Goal: Navigation & Orientation: Go to known website

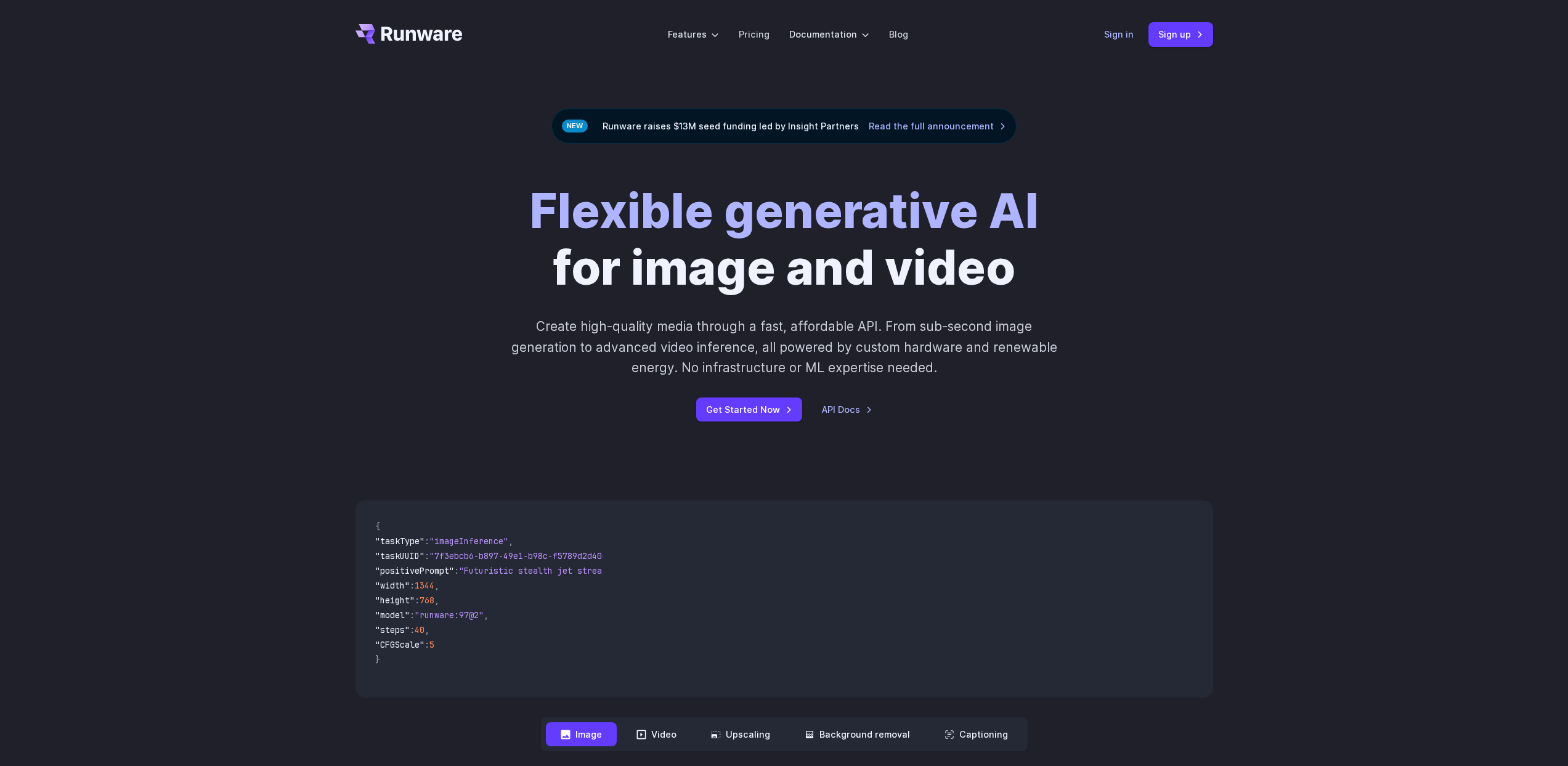
click at [1132, 38] on link "Sign in" at bounding box center [1119, 34] width 29 height 14
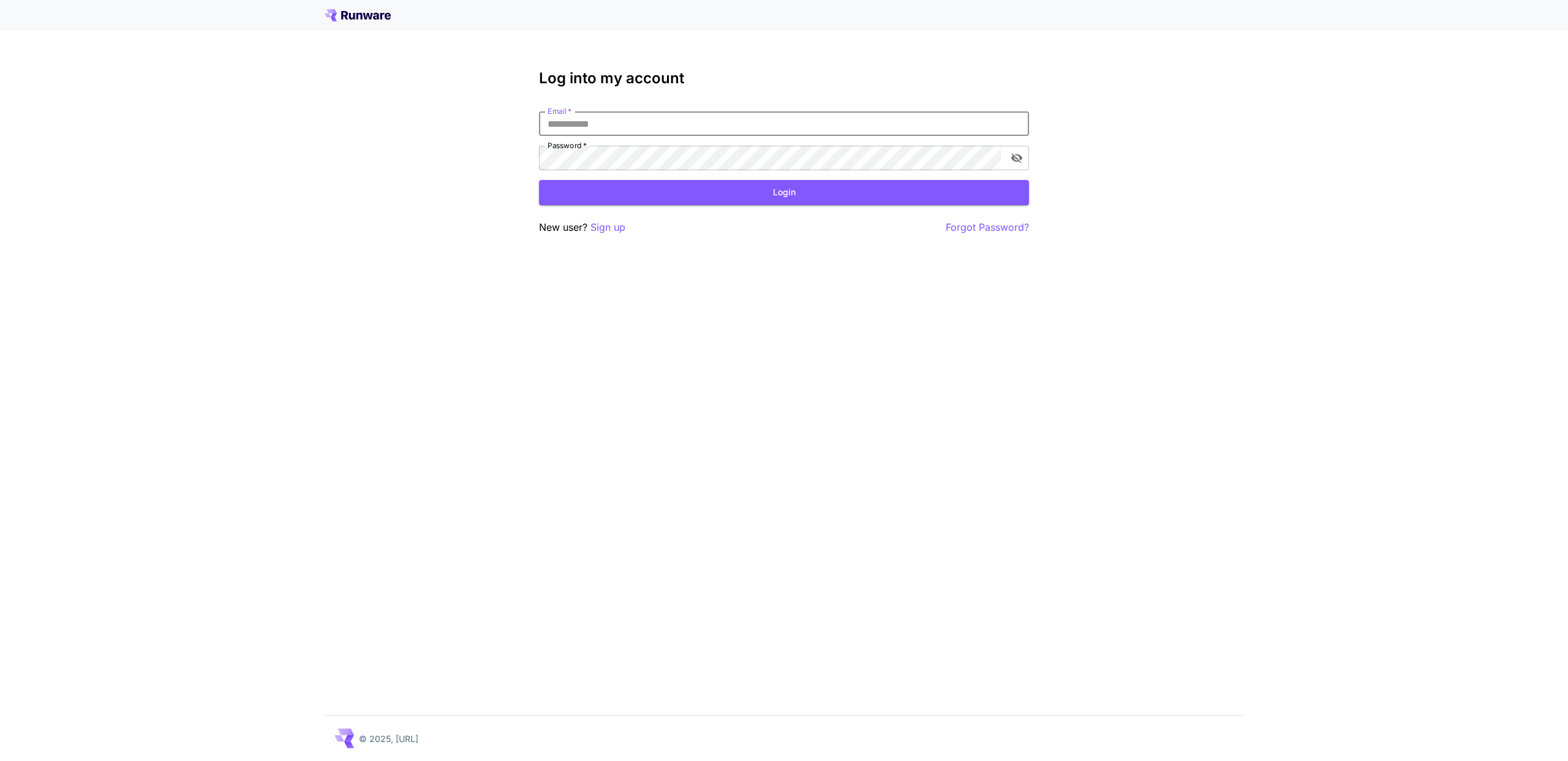
click at [607, 112] on input "Email   *" at bounding box center [784, 124] width 490 height 25
click at [605, 116] on input "Email   *" at bounding box center [784, 124] width 490 height 25
type input "**********"
click button "Login" at bounding box center [784, 192] width 490 height 25
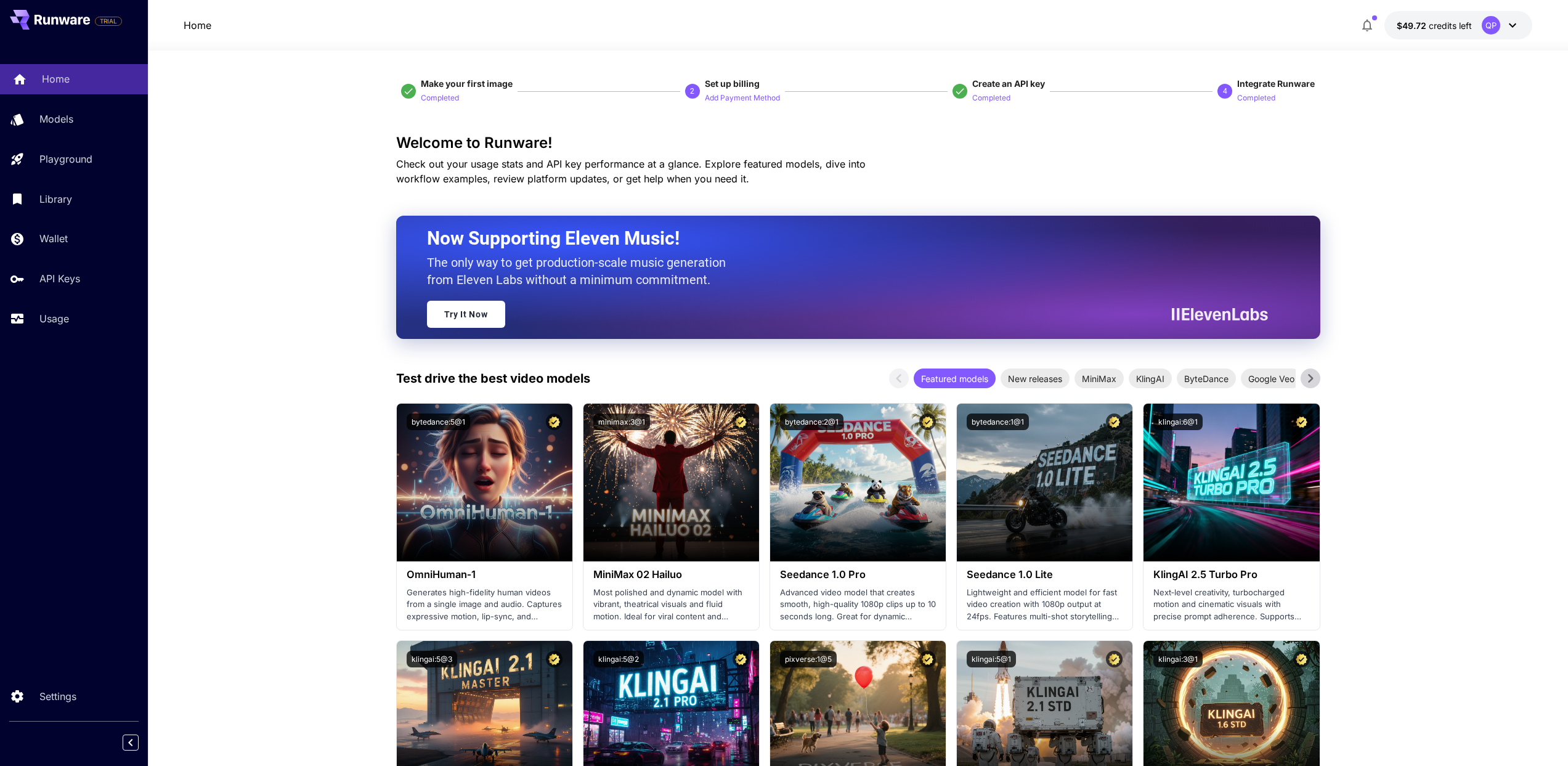
click at [23, 70] on icon at bounding box center [20, 76] width 15 height 15
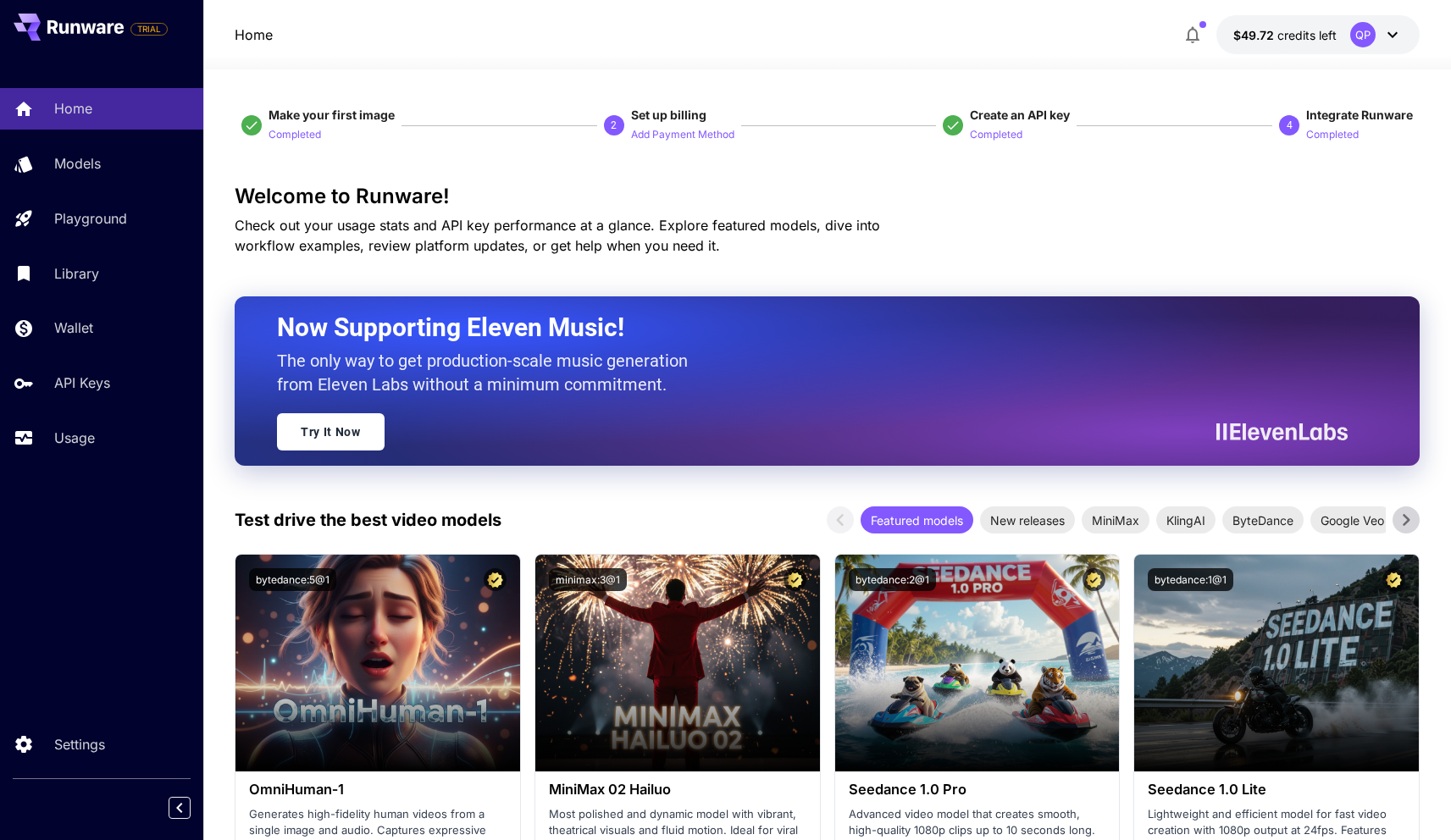
scroll to position [295, 0]
